Goal: Task Accomplishment & Management: Use online tool/utility

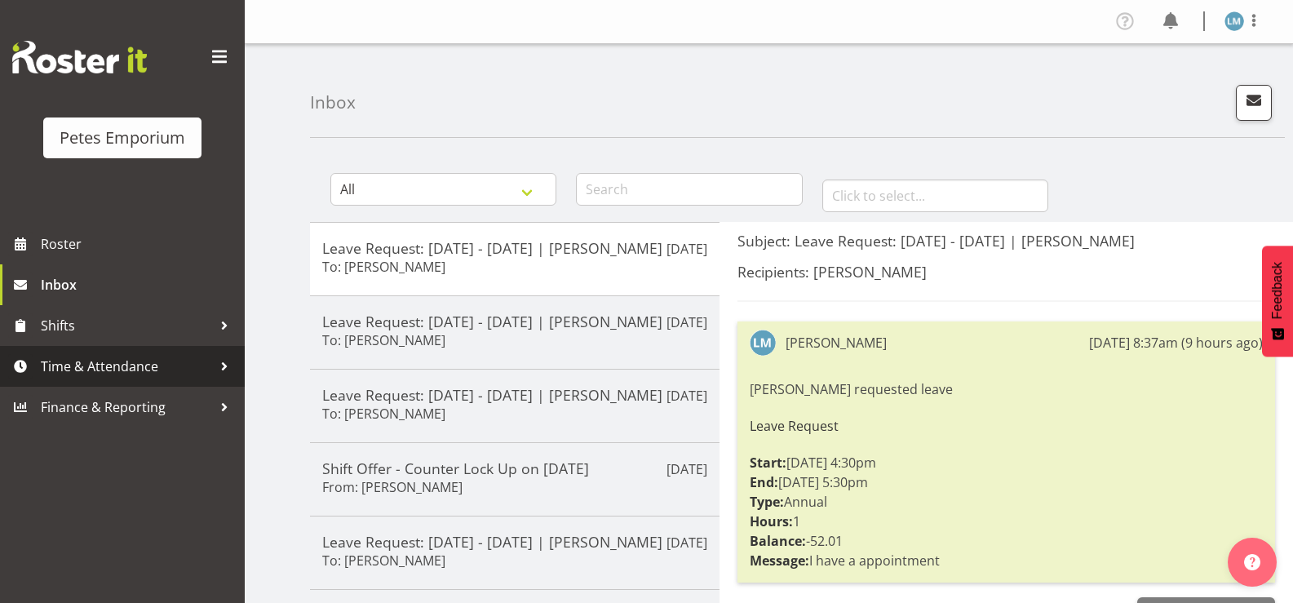
click at [139, 359] on span "Time & Attendance" at bounding box center [126, 366] width 171 height 24
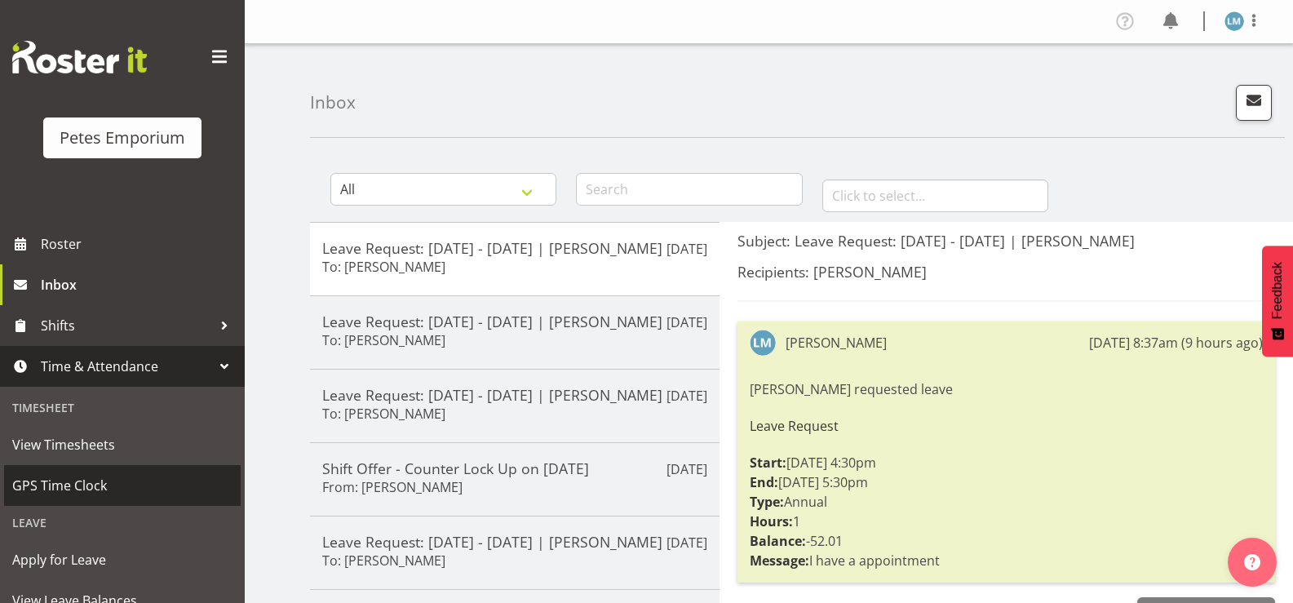
click at [91, 489] on span "GPS Time Clock" at bounding box center [122, 485] width 220 height 24
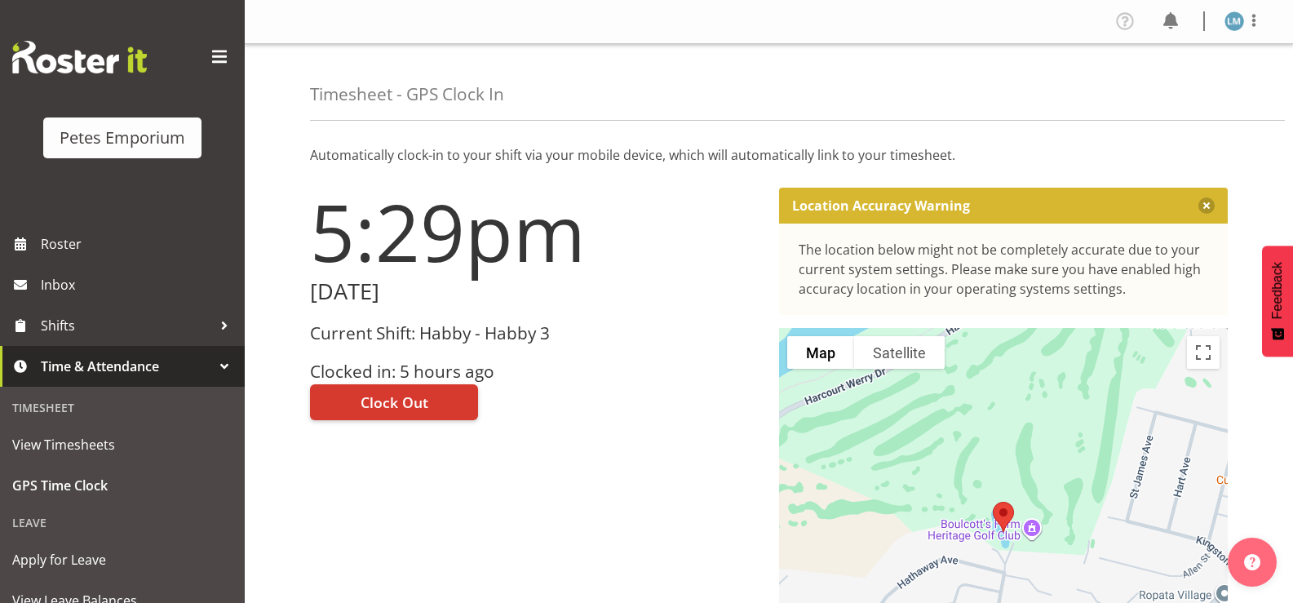
click at [593, 152] on p "Automatically clock-in to your shift via your mobile device, which will automat…" at bounding box center [768, 155] width 917 height 20
click at [421, 400] on span "Clock Out" at bounding box center [394, 401] width 68 height 21
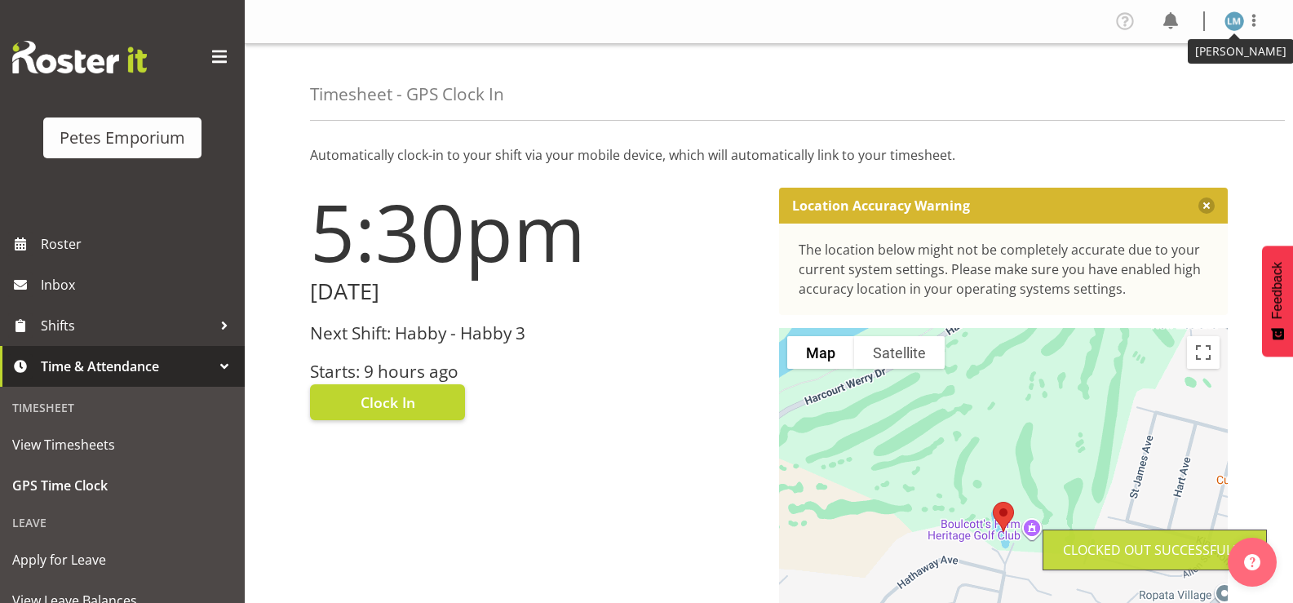
click at [1231, 23] on img at bounding box center [1234, 21] width 20 height 20
click at [1165, 82] on link "Log Out" at bounding box center [1185, 85] width 157 height 29
